Goal: Transaction & Acquisition: Obtain resource

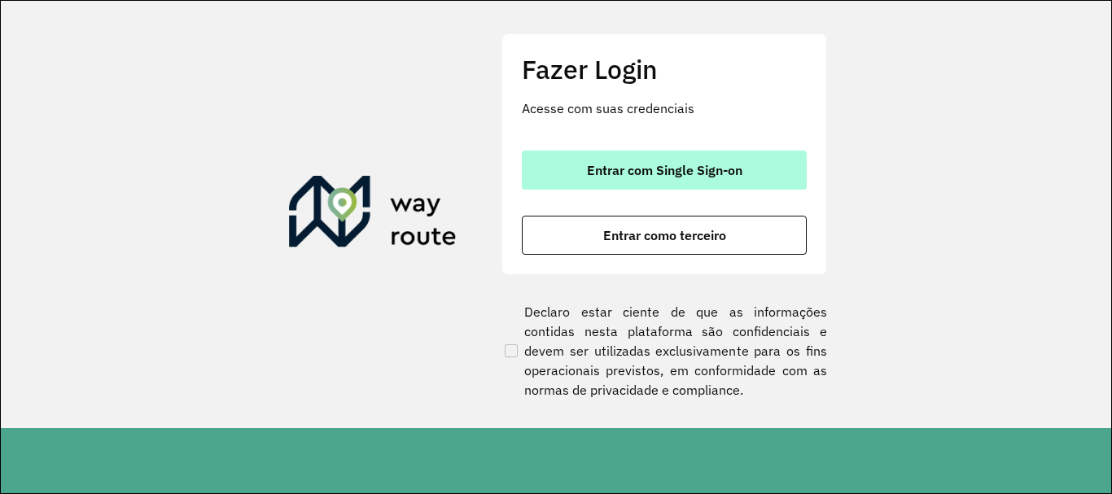
click at [649, 166] on span "Entrar com Single Sign-on" at bounding box center [664, 170] width 155 height 13
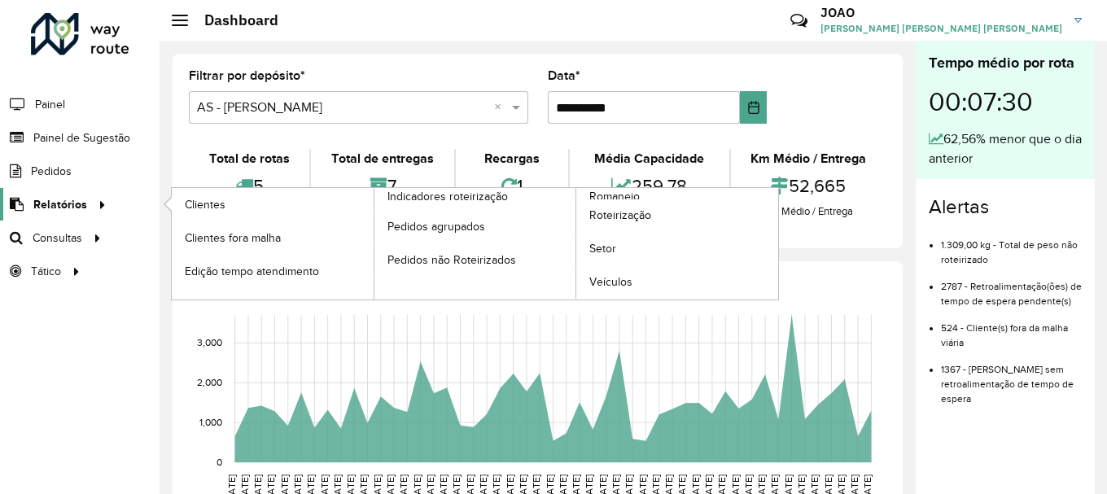
click at [72, 203] on span "Relatórios" at bounding box center [60, 204] width 54 height 17
click at [616, 199] on link "Roteirização" at bounding box center [677, 215] width 202 height 33
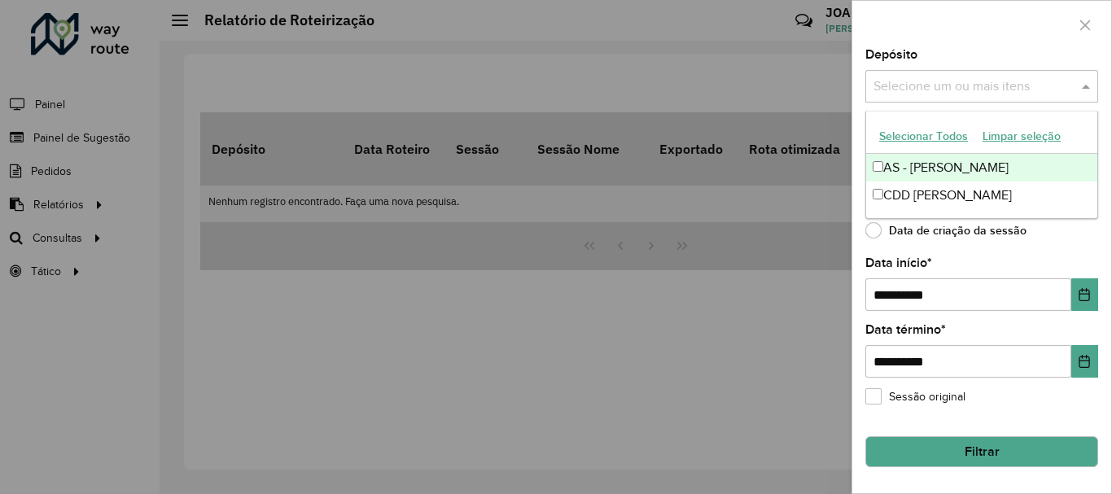
click at [1084, 90] on span at bounding box center [1088, 87] width 20 height 20
click at [918, 174] on div "AS - [PERSON_NAME]" at bounding box center [981, 168] width 231 height 28
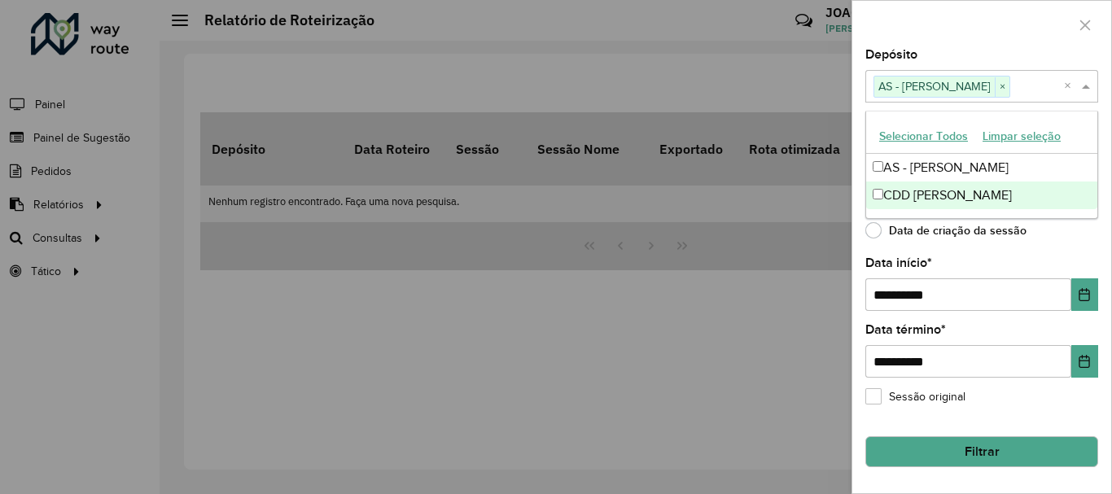
click at [1024, 251] on div "**********" at bounding box center [981, 271] width 259 height 444
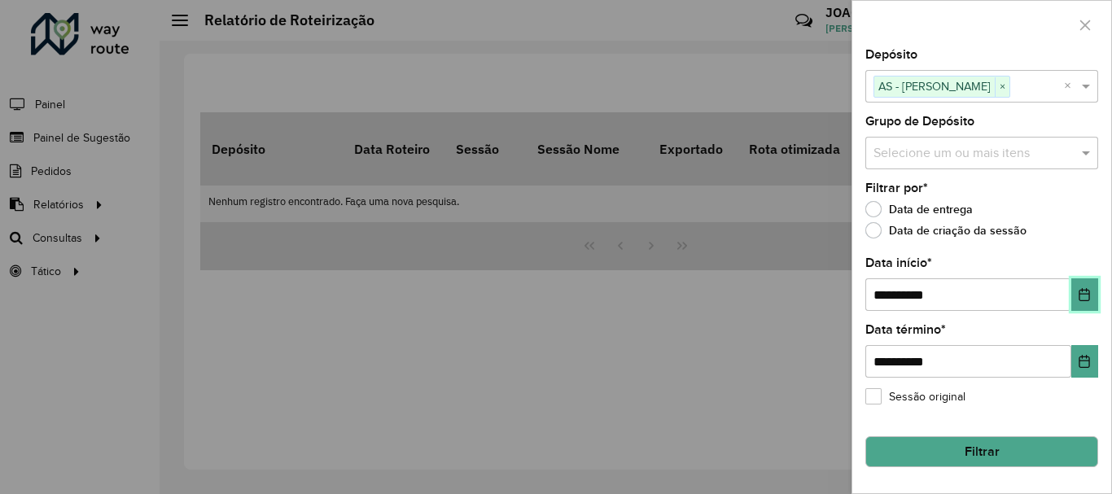
click at [1088, 297] on icon "Choose Date" at bounding box center [1084, 294] width 13 height 13
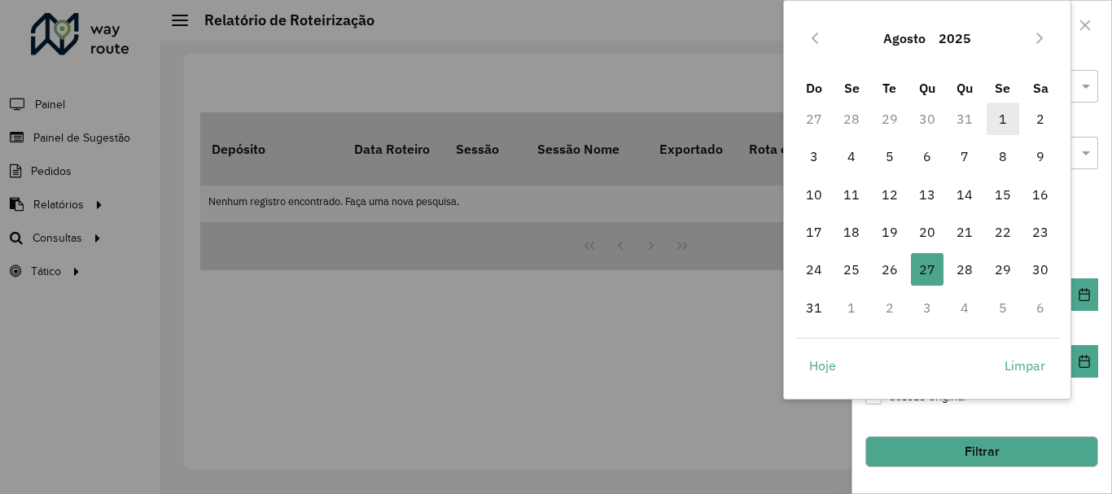
click at [1000, 122] on span "1" at bounding box center [1003, 119] width 33 height 33
type input "**********"
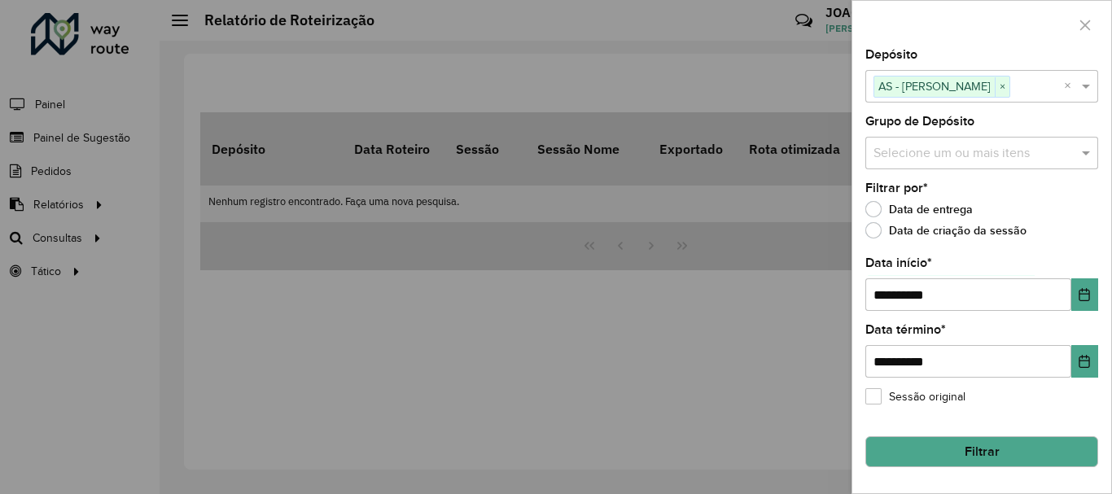
click at [986, 442] on button "Filtrar" at bounding box center [981, 451] width 233 height 31
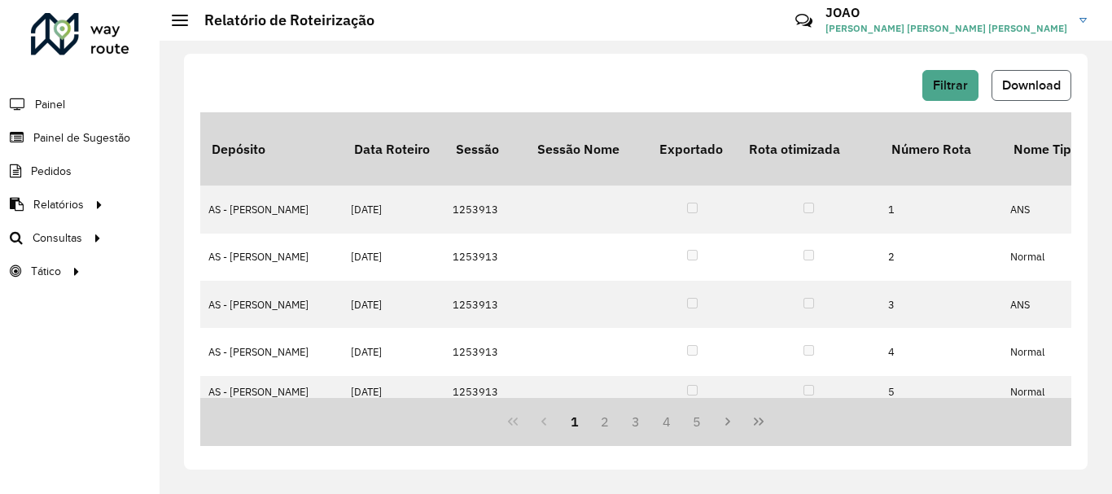
click at [1024, 92] on button "Download" at bounding box center [1031, 85] width 80 height 31
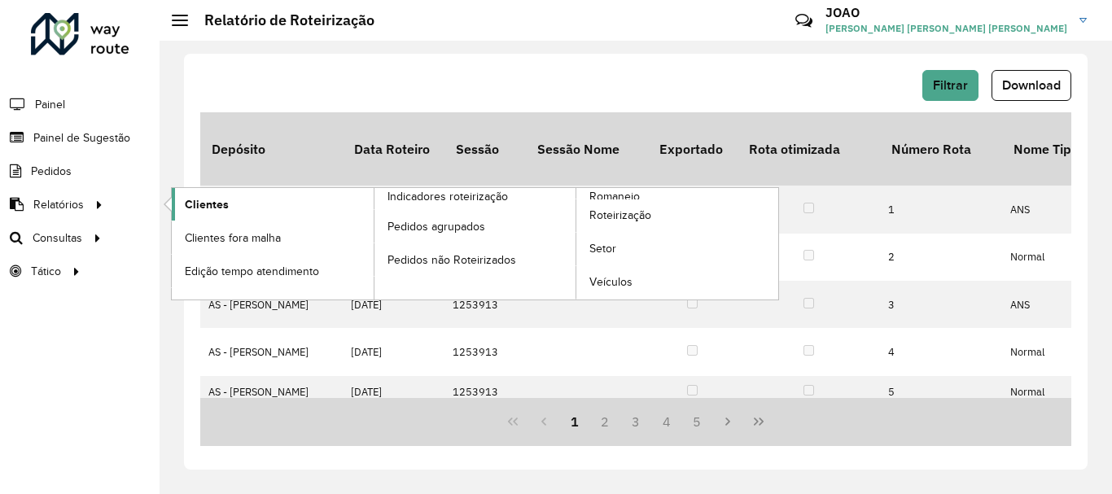
click at [219, 204] on span "Clientes" at bounding box center [207, 204] width 44 height 17
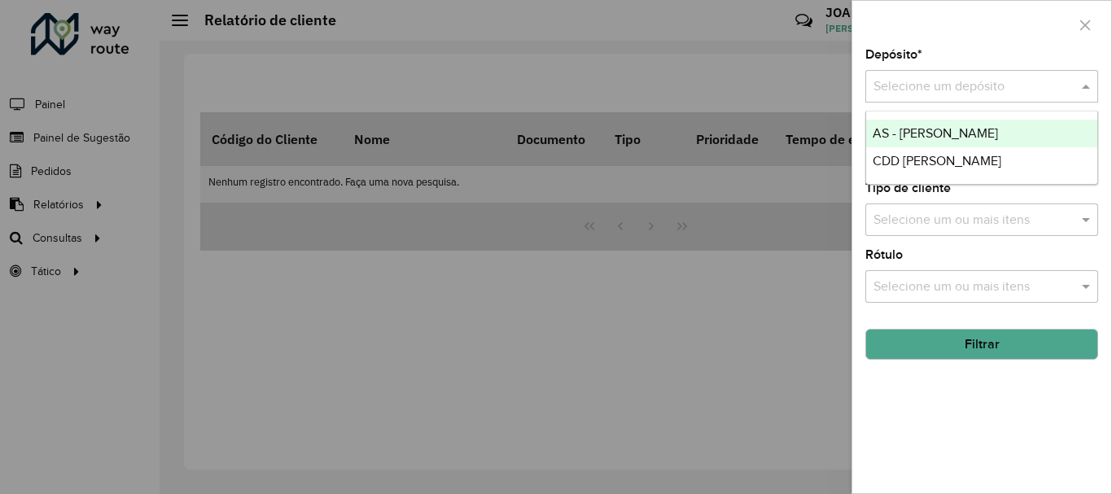
click at [921, 77] on input "text" at bounding box center [965, 87] width 184 height 20
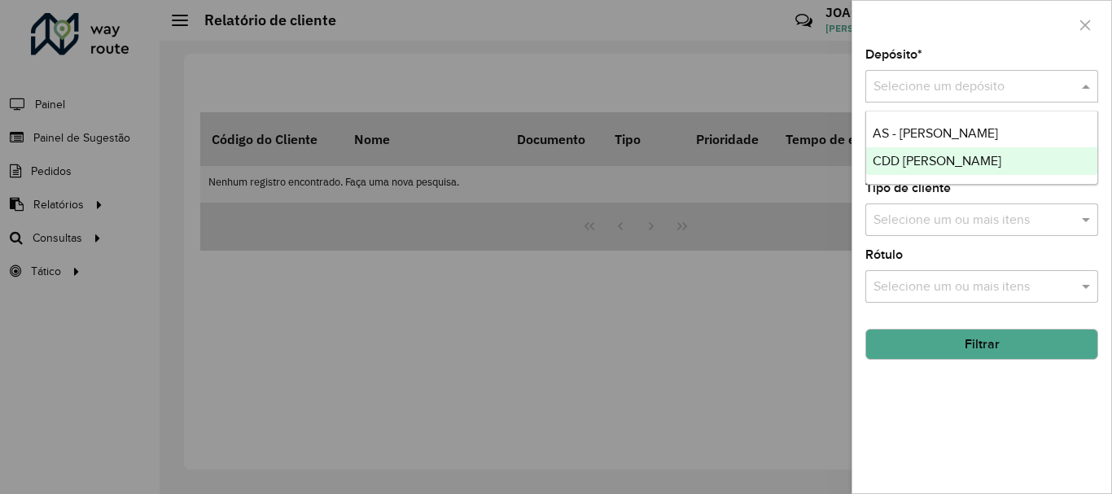
click at [907, 161] on span "CDD [PERSON_NAME]" at bounding box center [937, 161] width 129 height 14
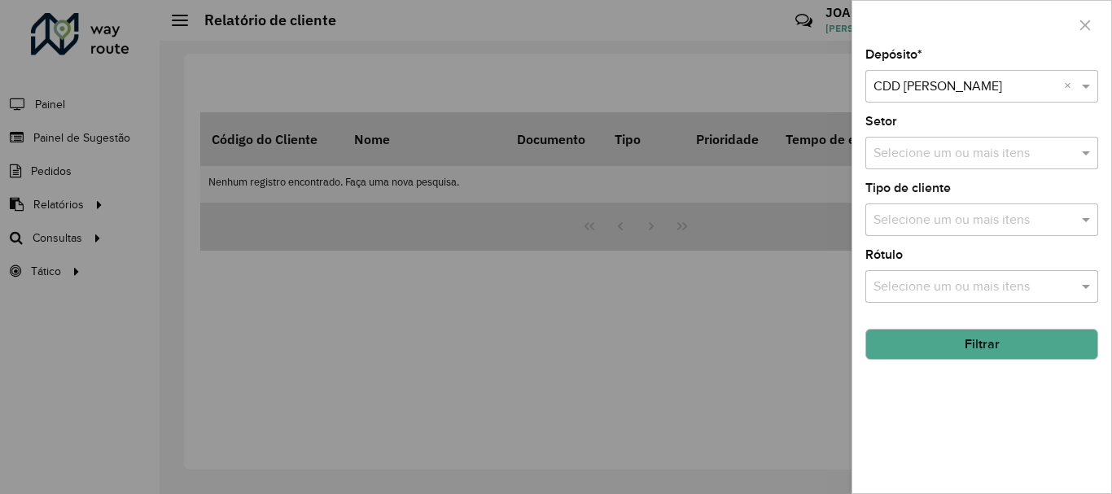
click at [929, 224] on input "text" at bounding box center [973, 221] width 208 height 20
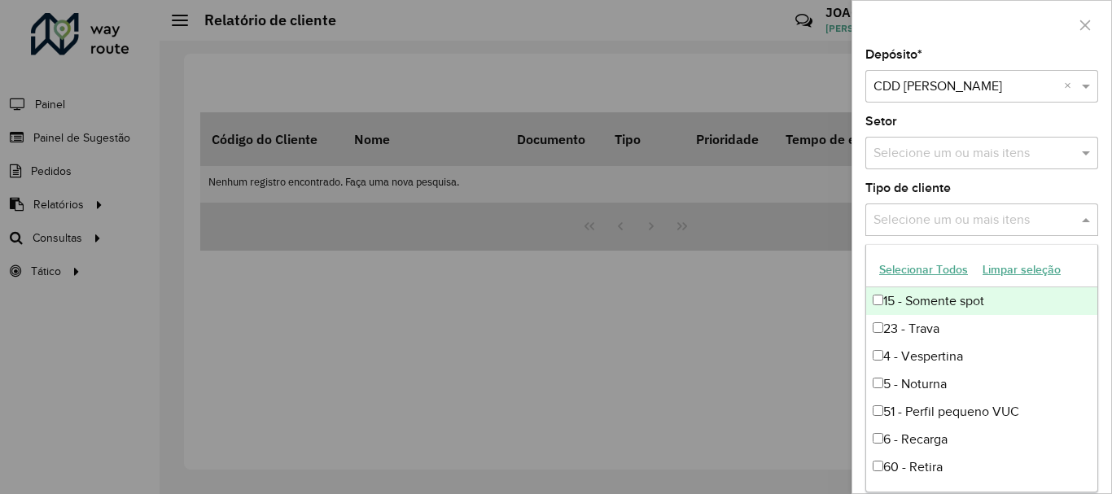
click at [929, 224] on input "text" at bounding box center [973, 221] width 208 height 20
click at [1085, 221] on span at bounding box center [1088, 220] width 20 height 20
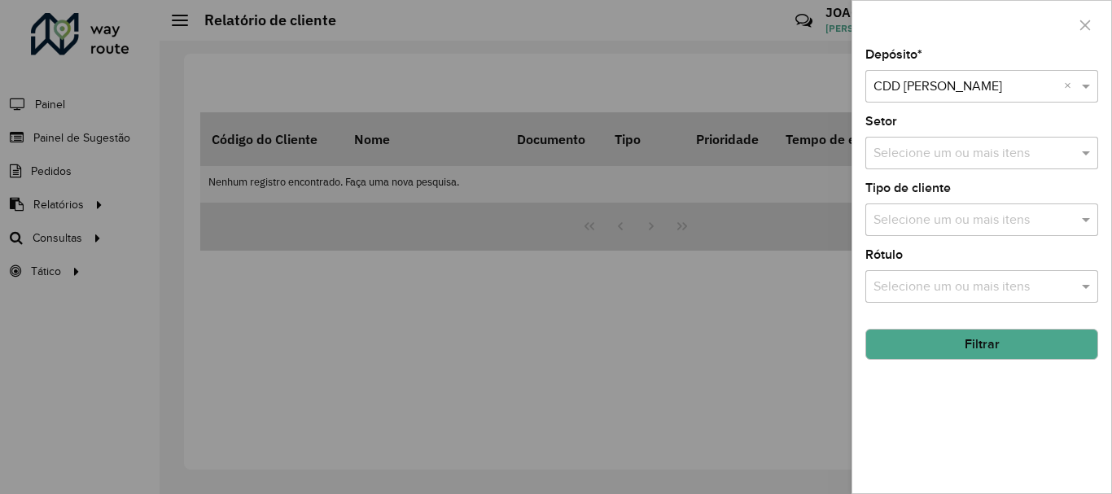
click at [960, 283] on input "text" at bounding box center [973, 288] width 208 height 20
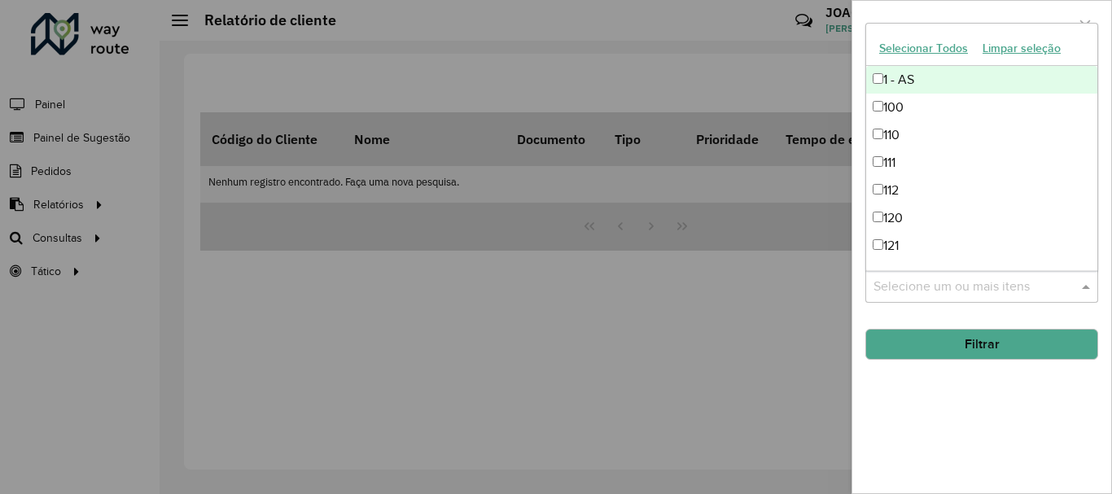
click at [957, 284] on input "text" at bounding box center [973, 288] width 208 height 20
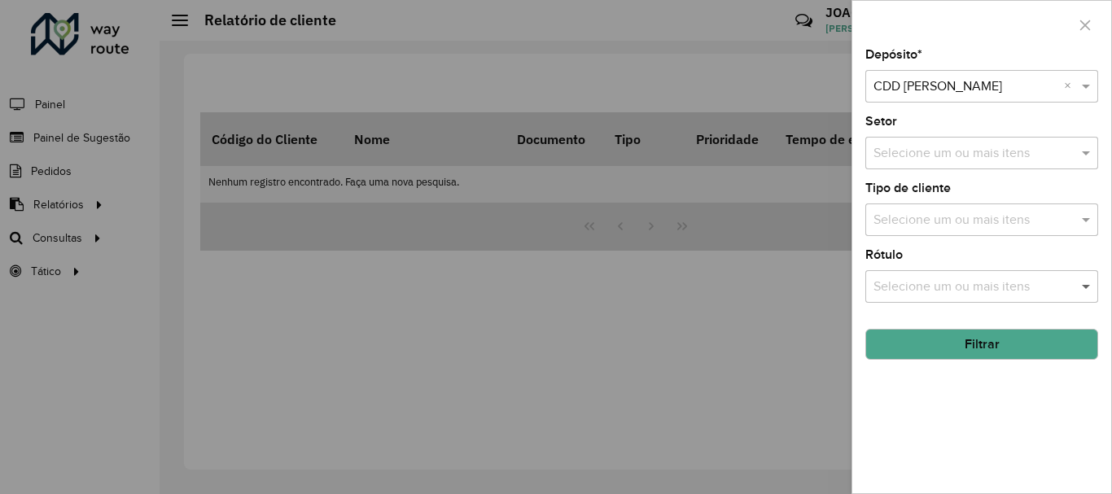
click at [1083, 287] on span at bounding box center [1088, 287] width 20 height 20
click at [943, 154] on input "text" at bounding box center [973, 154] width 208 height 20
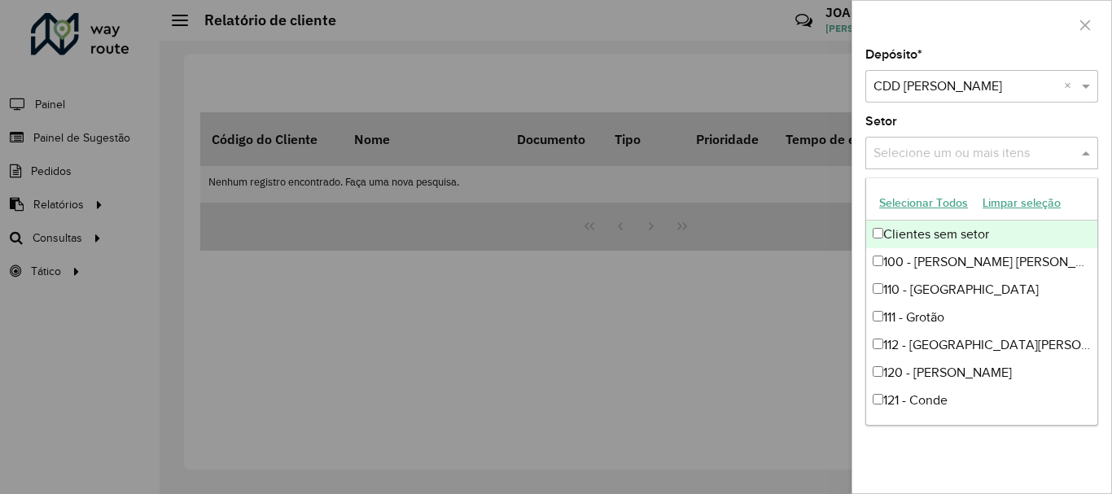
click at [1090, 157] on span at bounding box center [1088, 153] width 20 height 20
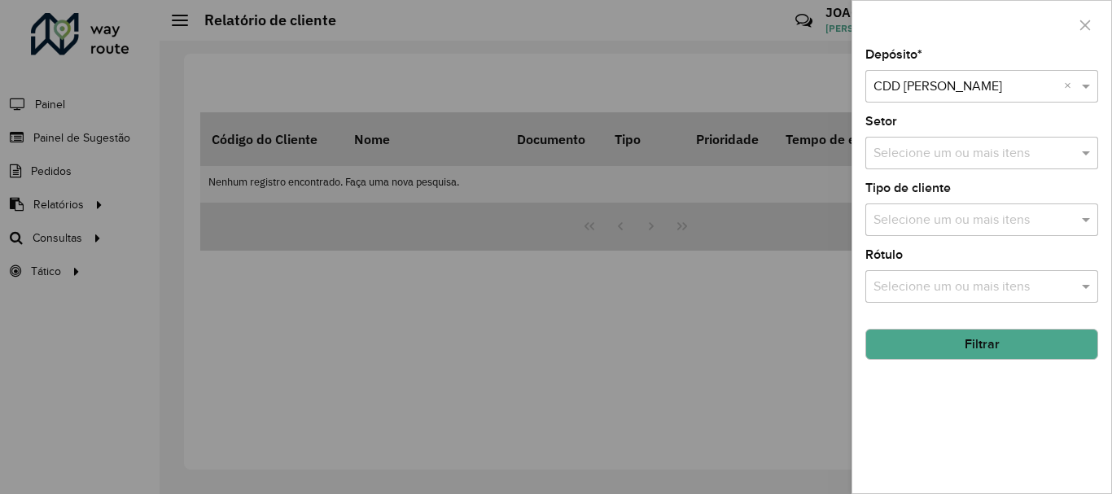
click at [983, 341] on button "Filtrar" at bounding box center [981, 344] width 233 height 31
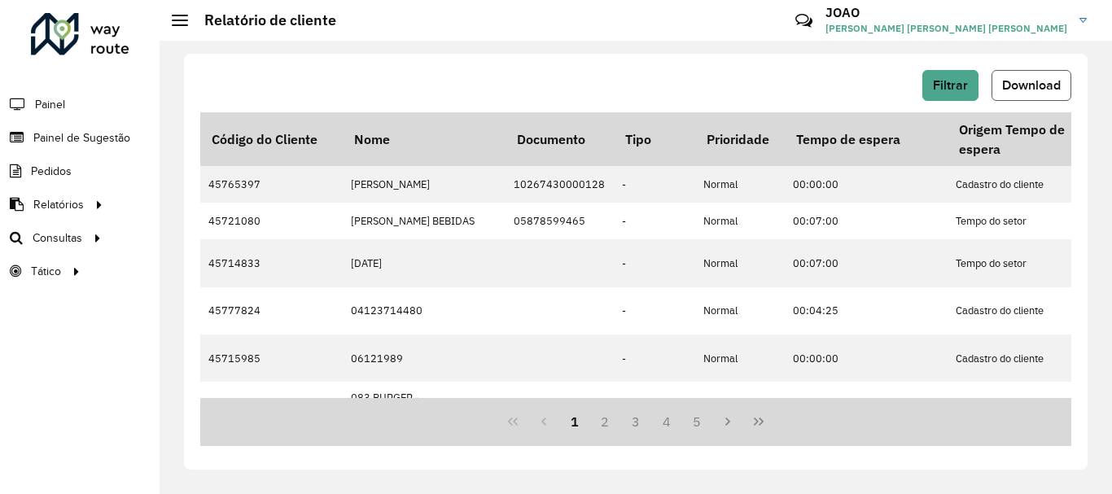
click at [1015, 85] on span "Download" at bounding box center [1031, 85] width 59 height 14
